Goal: Transaction & Acquisition: Purchase product/service

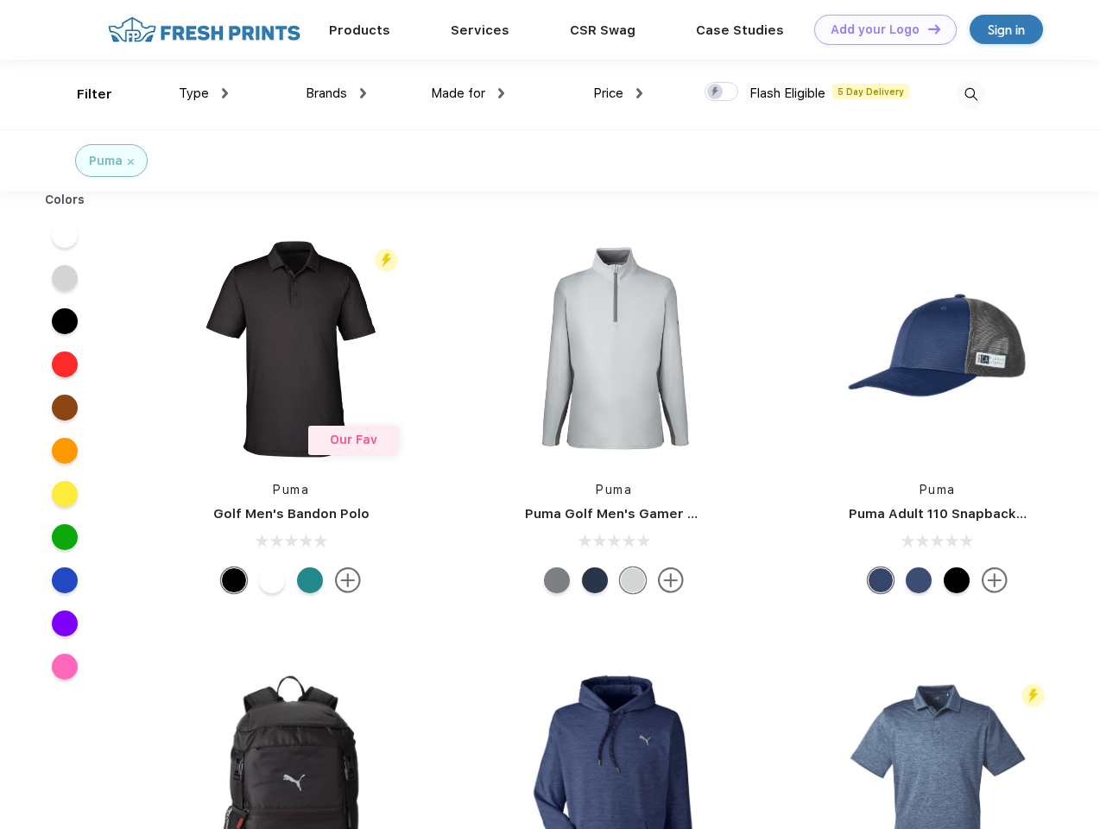
scroll to position [1, 0]
click at [879, 29] on link "Add your Logo Design Tool" at bounding box center [885, 30] width 142 height 30
click at [0, 0] on div "Design Tool" at bounding box center [0, 0] width 0 height 0
click at [926, 28] on link "Add your Logo Design Tool" at bounding box center [885, 30] width 142 height 30
click at [83, 94] on div "Filter" at bounding box center [94, 95] width 35 height 20
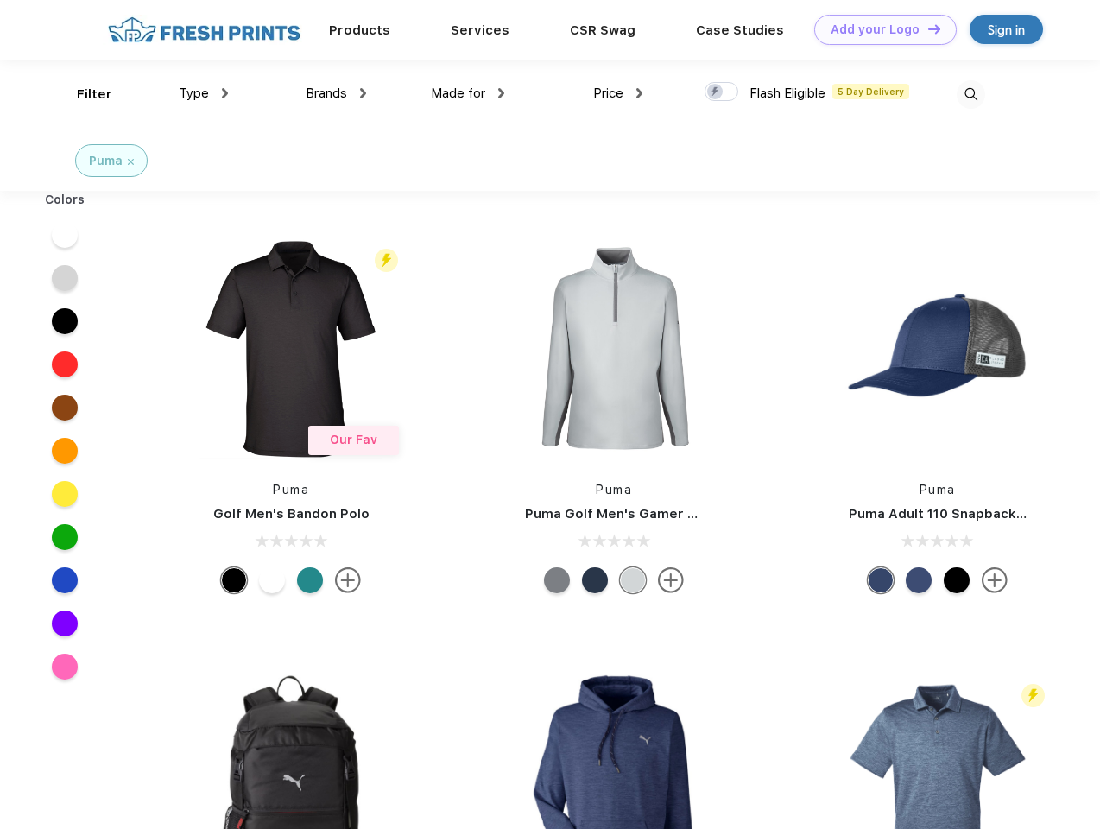
click at [204, 93] on span "Type" at bounding box center [194, 93] width 30 height 16
click at [336, 93] on span "Brands" at bounding box center [326, 93] width 41 height 16
click at [468, 93] on span "Made for" at bounding box center [458, 93] width 54 height 16
click at [618, 93] on span "Price" at bounding box center [608, 93] width 30 height 16
click at [722, 92] on div at bounding box center [721, 91] width 34 height 19
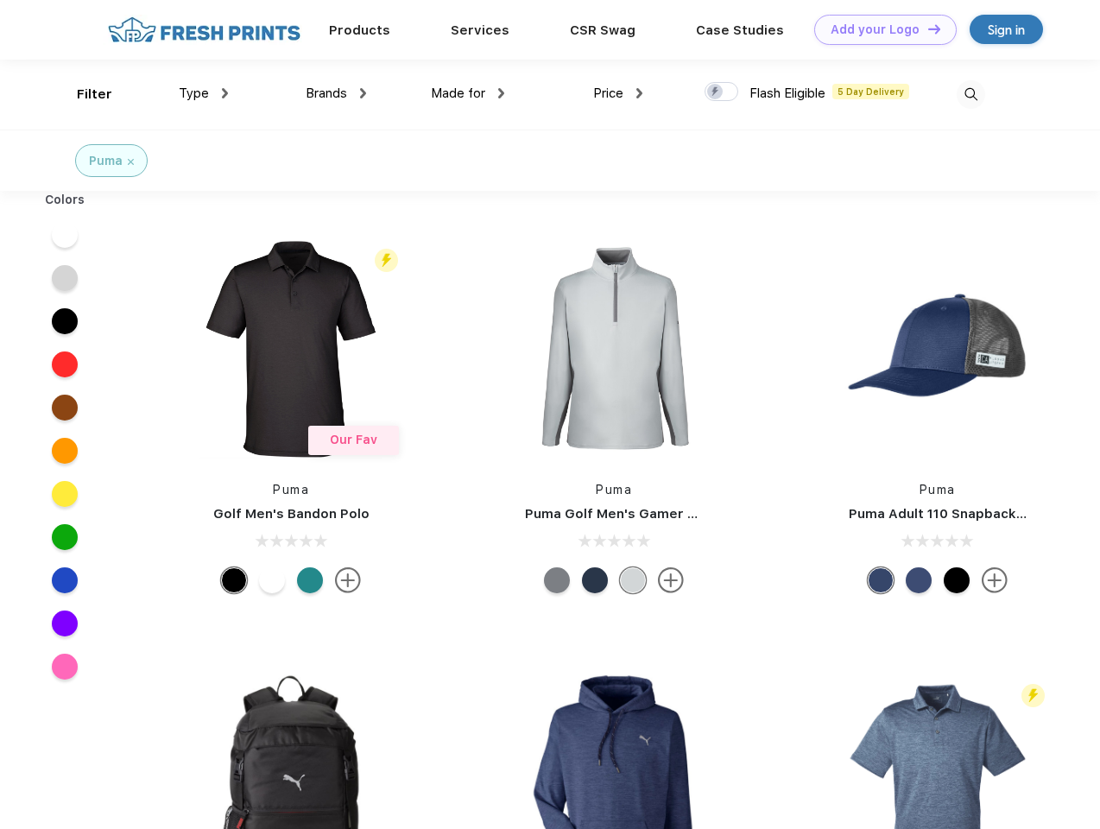
click at [716, 92] on input "checkbox" at bounding box center [709, 86] width 11 height 11
click at [970, 94] on img at bounding box center [970, 94] width 28 height 28
